Goal: Find specific page/section: Find specific page/section

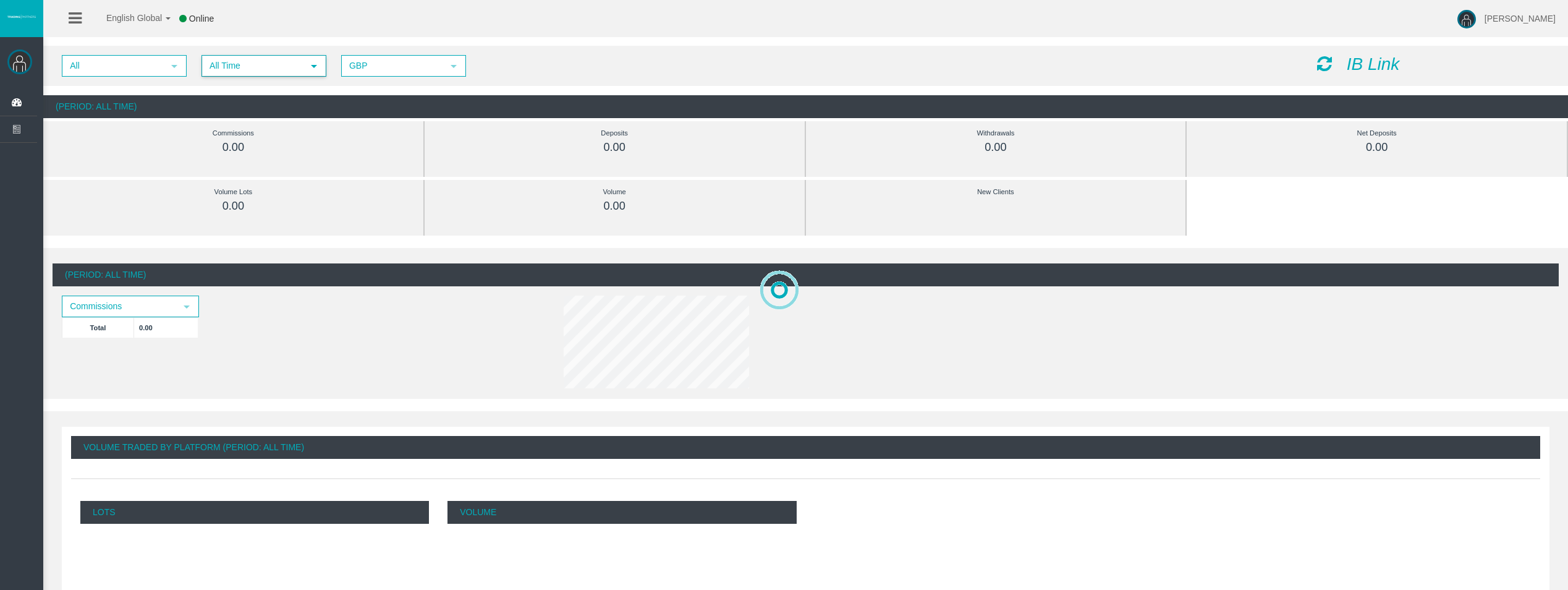
click at [312, 69] on span "select" at bounding box center [313, 66] width 10 height 10
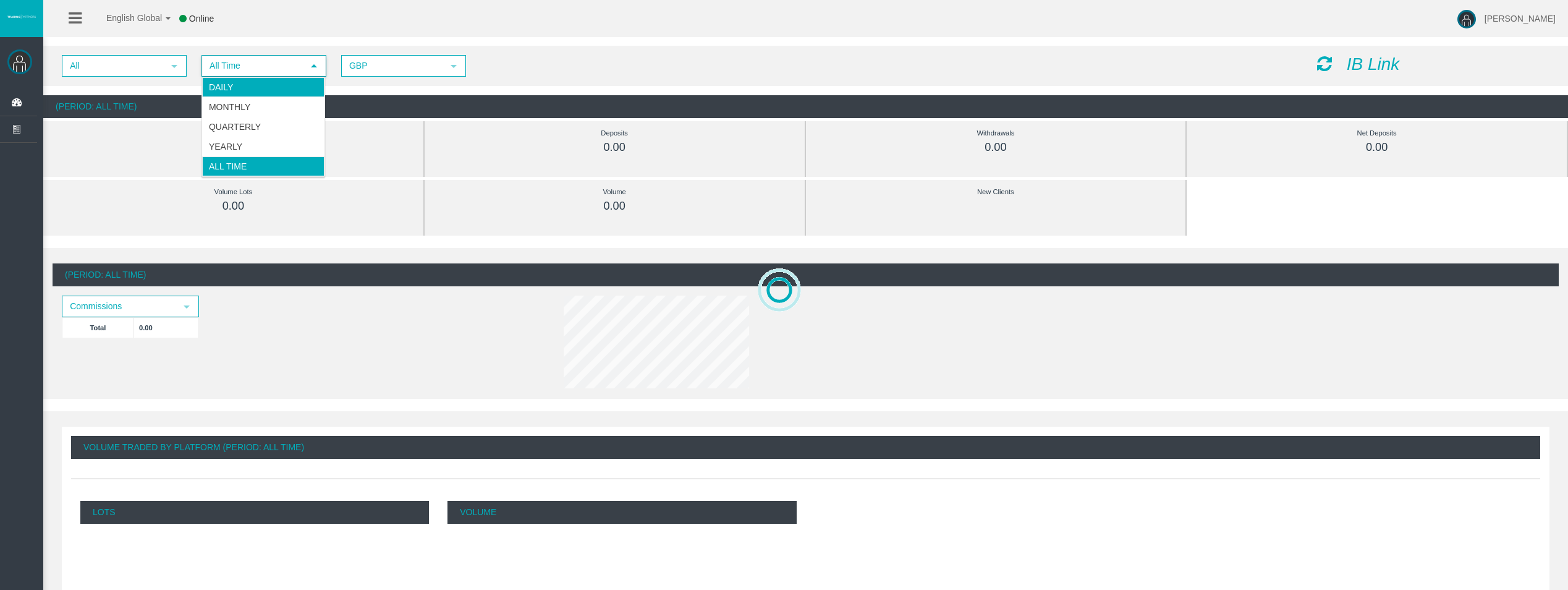
click at [275, 85] on li "Daily" at bounding box center [263, 87] width 122 height 20
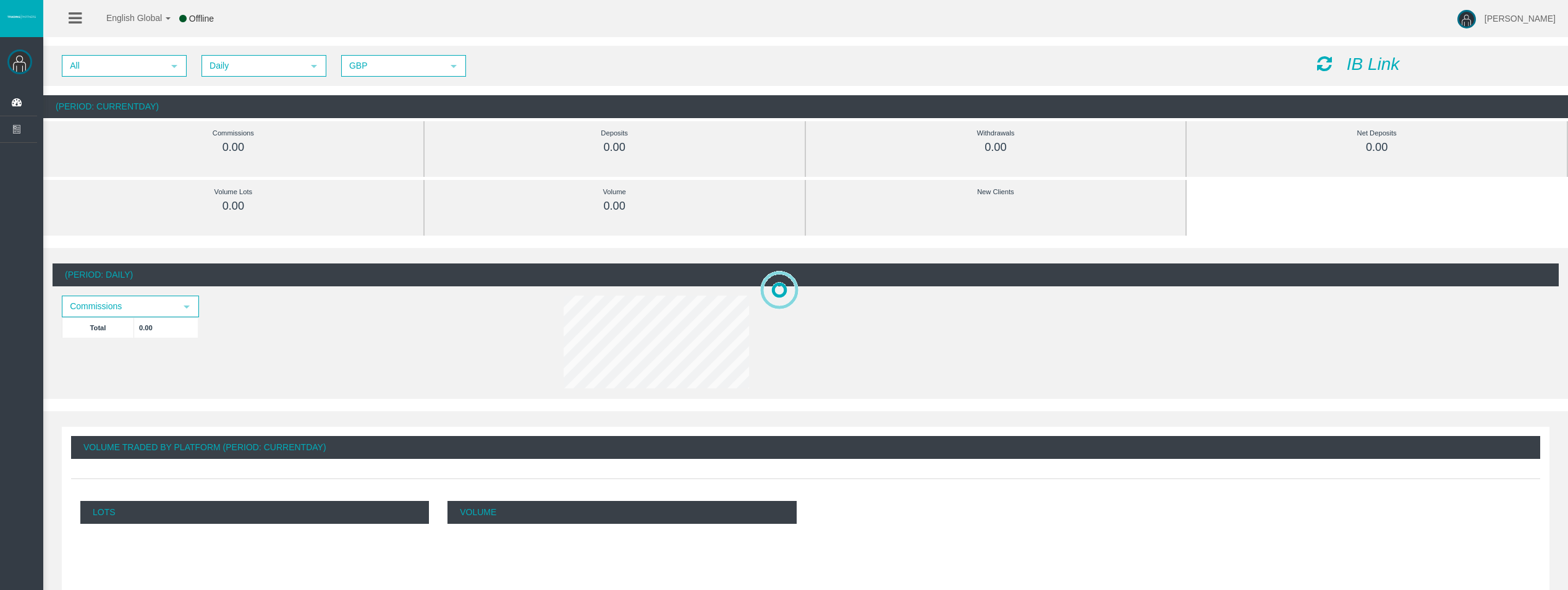
click at [1322, 67] on icon at bounding box center [1324, 63] width 15 height 17
drag, startPoint x: 1325, startPoint y: 66, endPoint x: 1307, endPoint y: 69, distance: 18.2
click at [1325, 65] on icon at bounding box center [1324, 63] width 15 height 17
